Goal: Find specific page/section: Find specific page/section

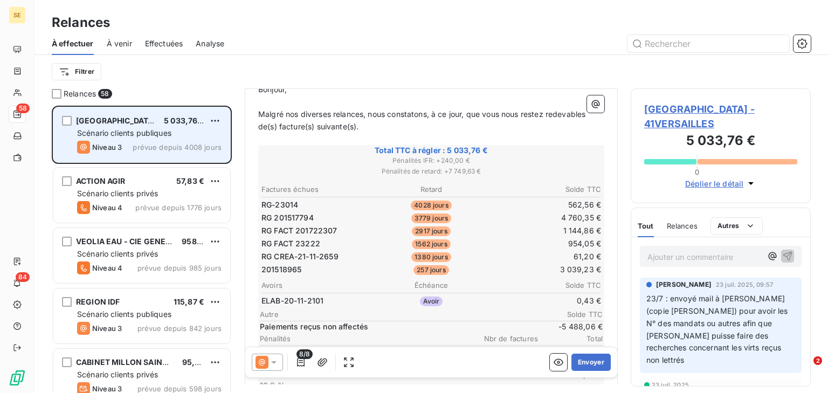
scroll to position [129, 0]
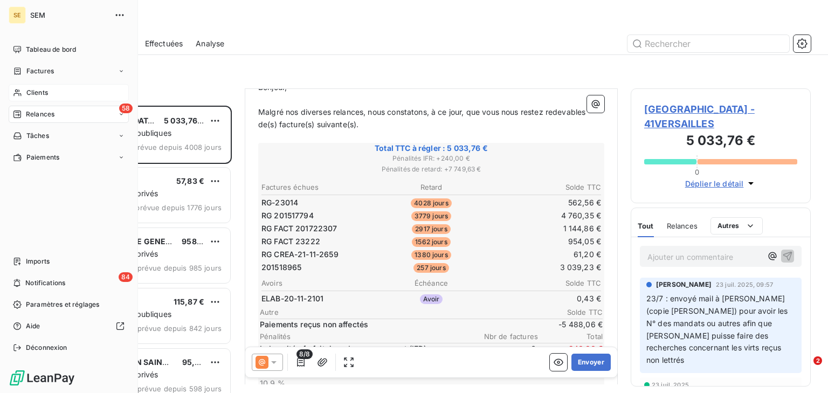
click at [67, 91] on div "Clients" at bounding box center [69, 92] width 120 height 17
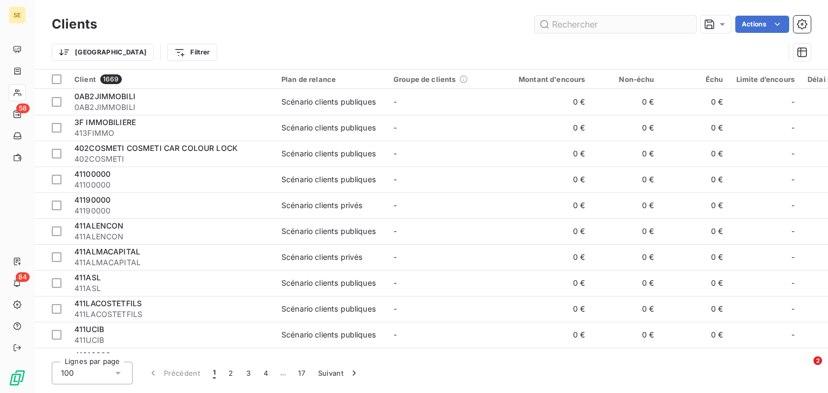
click at [612, 26] on input "text" at bounding box center [616, 24] width 162 height 17
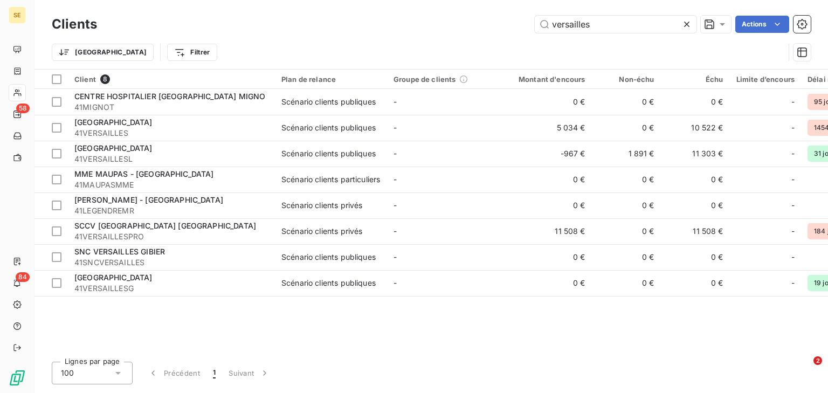
type input "versailles"
click at [686, 26] on icon at bounding box center [686, 24] width 11 height 11
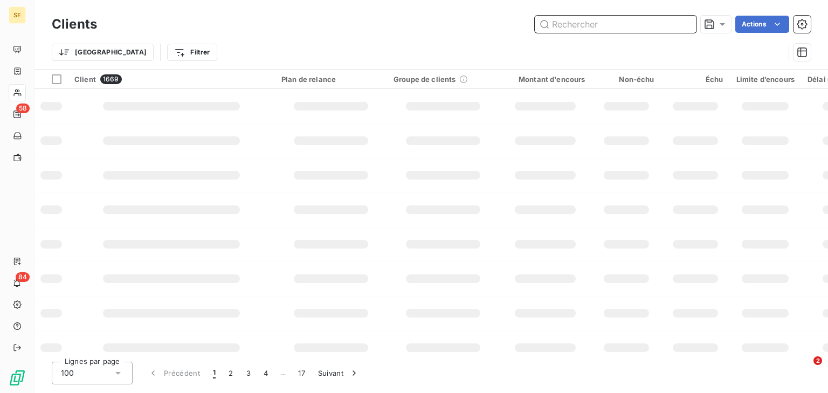
click at [664, 23] on input "text" at bounding box center [616, 24] width 162 height 17
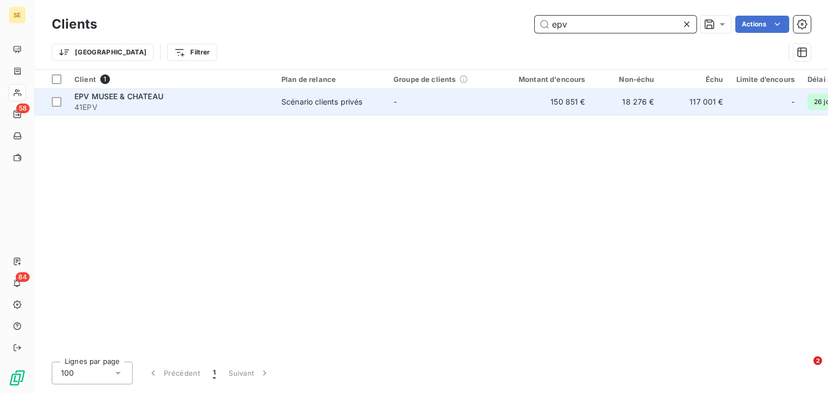
type input "epv"
click at [265, 106] on span "41EPV" at bounding box center [171, 107] width 194 height 11
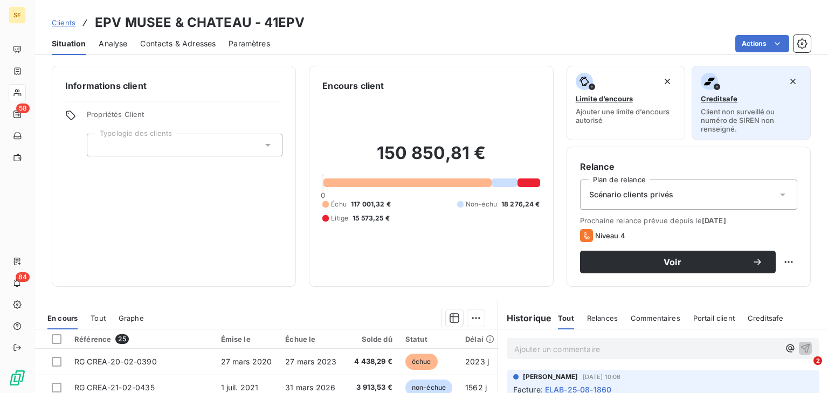
click at [705, 104] on div "Creditsafe Client non surveillé ou numéro de SIREN non renseigné." at bounding box center [751, 103] width 101 height 60
click at [719, 113] on span "Client non surveillé ou numéro de SIREN non renseigné." at bounding box center [751, 120] width 101 height 26
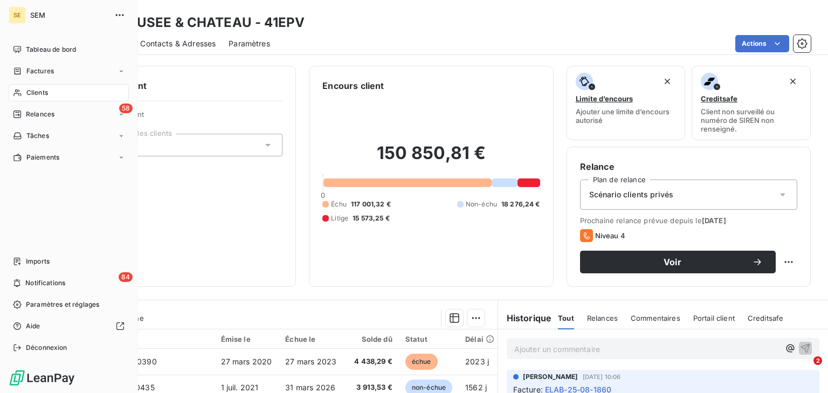
click at [47, 92] on span "Clients" at bounding box center [37, 93] width 22 height 10
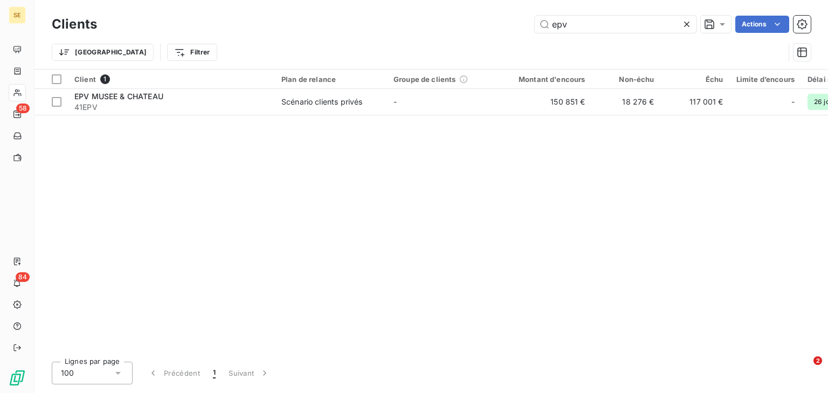
click at [686, 29] on icon at bounding box center [686, 24] width 11 height 11
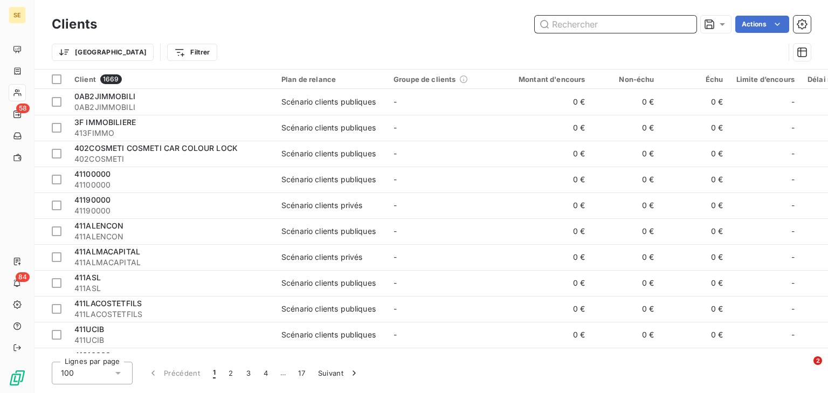
click at [562, 27] on input "text" at bounding box center [616, 24] width 162 height 17
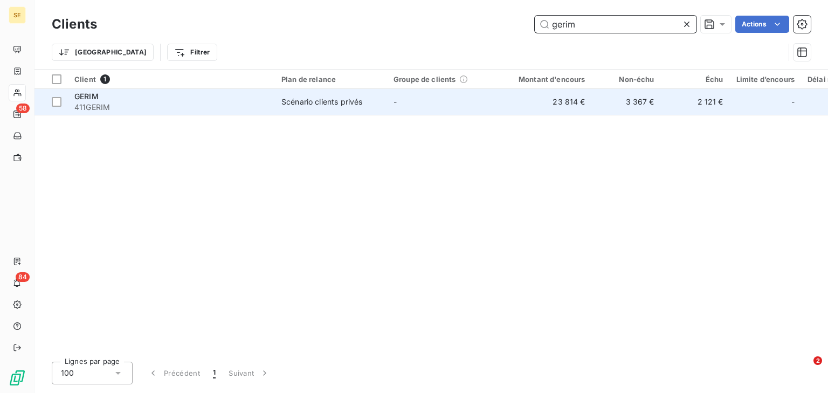
type input "gerim"
click at [101, 107] on span "411GERIM" at bounding box center [171, 107] width 194 height 11
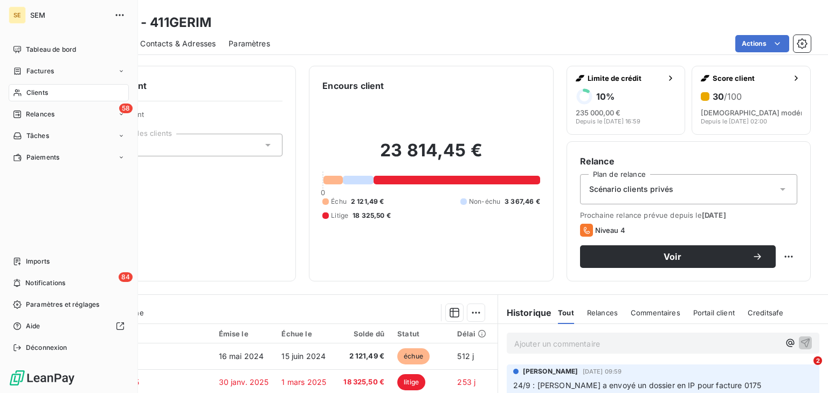
click at [41, 88] on span "Clients" at bounding box center [37, 93] width 22 height 10
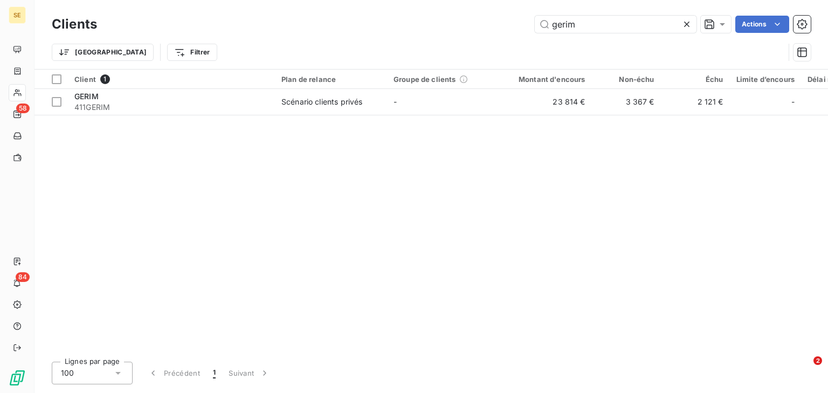
click at [686, 23] on icon at bounding box center [686, 24] width 5 height 5
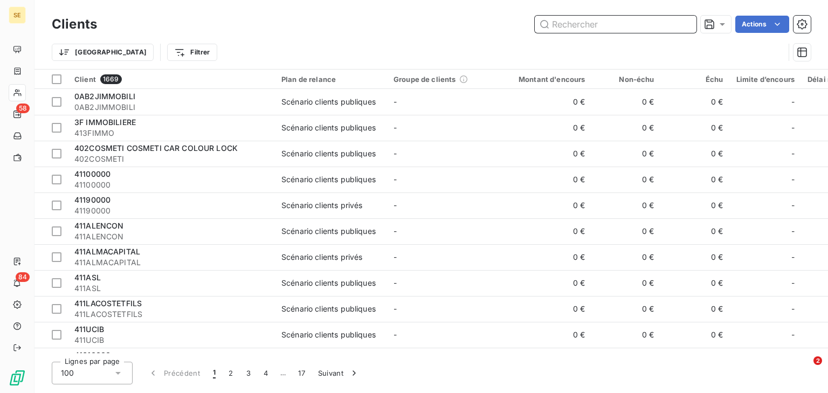
click at [618, 22] on input "text" at bounding box center [616, 24] width 162 height 17
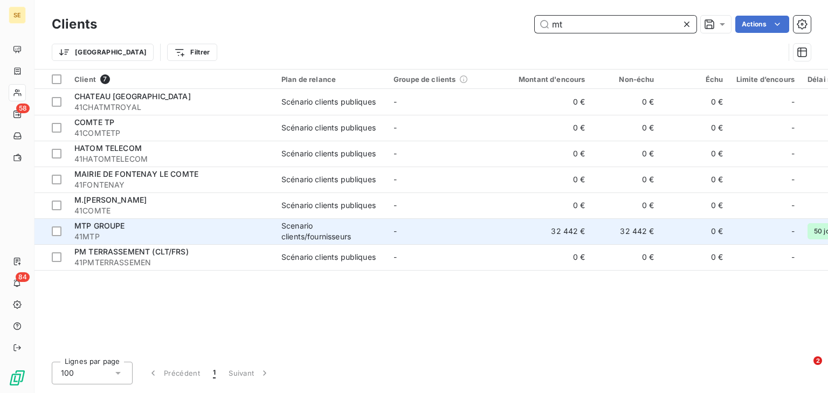
type input "mt"
click at [147, 239] on span "41MTP" at bounding box center [171, 236] width 194 height 11
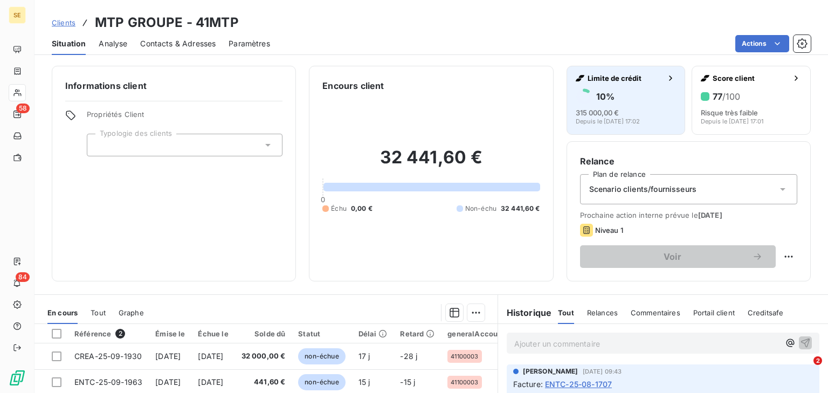
click at [632, 92] on div "10 %" at bounding box center [626, 96] width 101 height 17
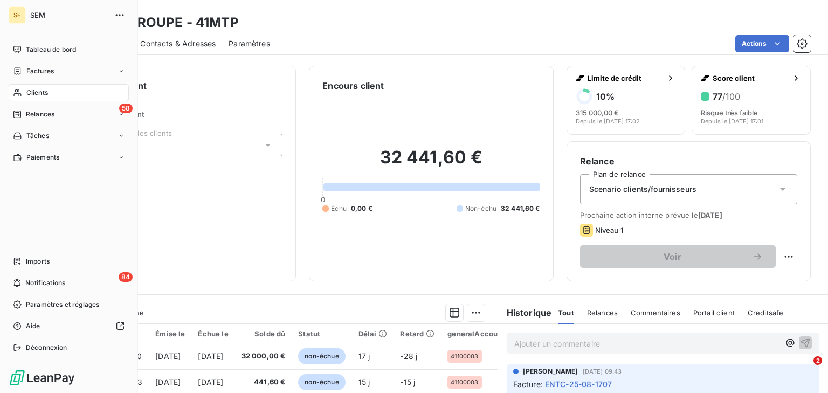
click at [44, 96] on span "Clients" at bounding box center [37, 93] width 22 height 10
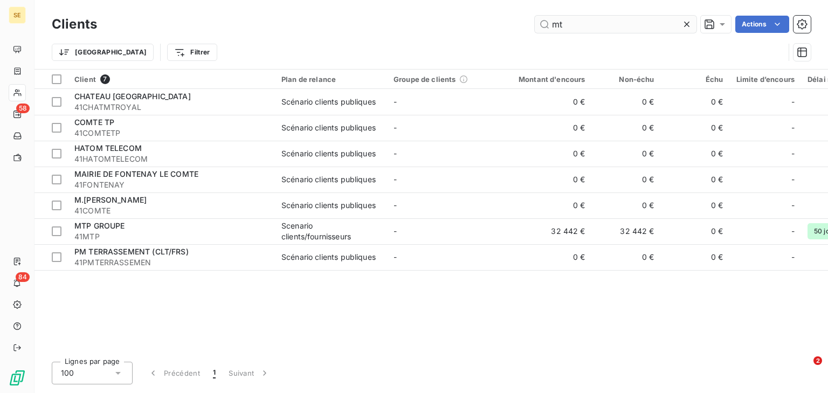
click at [689, 26] on icon at bounding box center [686, 24] width 11 height 11
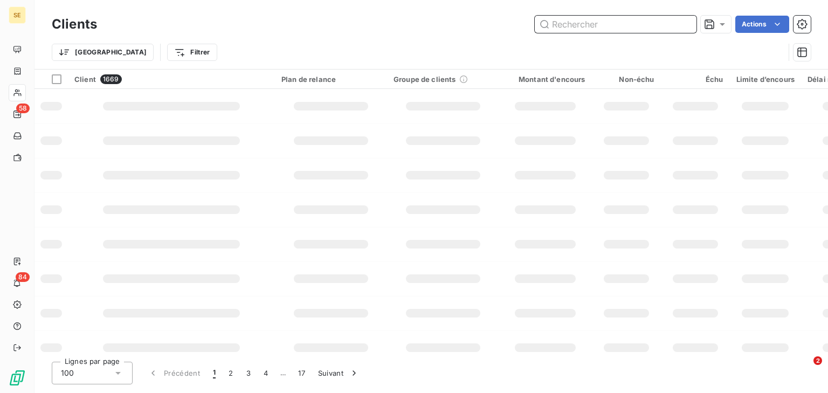
click at [652, 25] on input "text" at bounding box center [616, 24] width 162 height 17
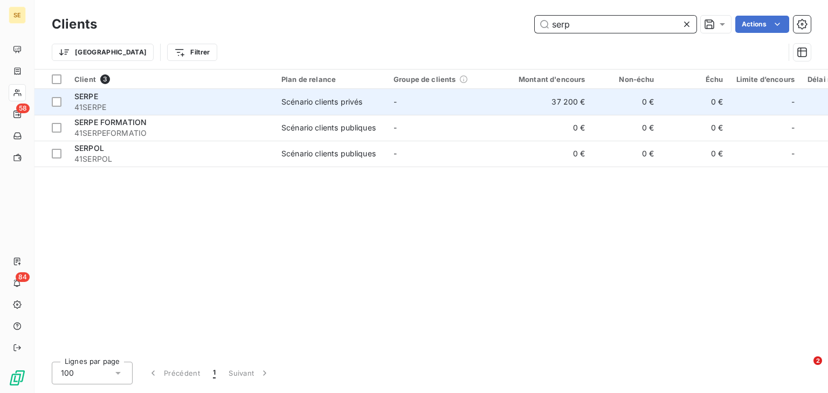
type input "serp"
click at [172, 102] on span "41SERPE" at bounding box center [171, 107] width 194 height 11
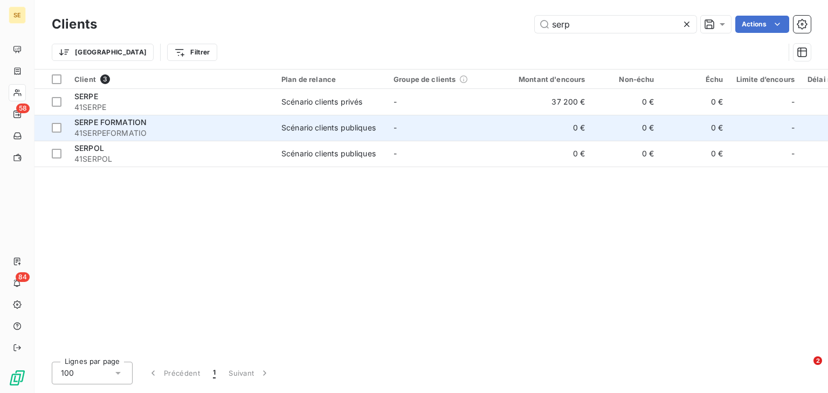
click at [186, 129] on span "41SERPEFORMATIO" at bounding box center [171, 133] width 194 height 11
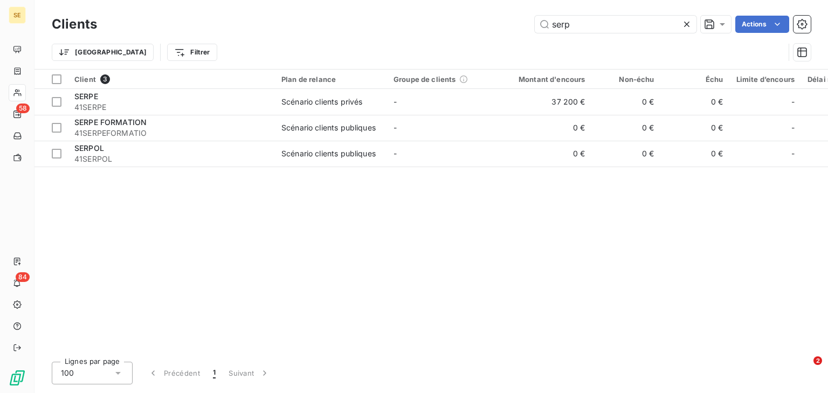
click at [684, 26] on icon at bounding box center [686, 24] width 5 height 5
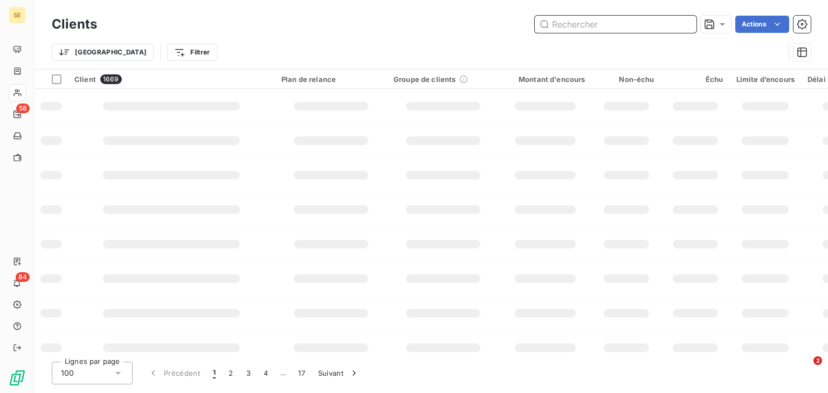
click at [605, 28] on input "text" at bounding box center [616, 24] width 162 height 17
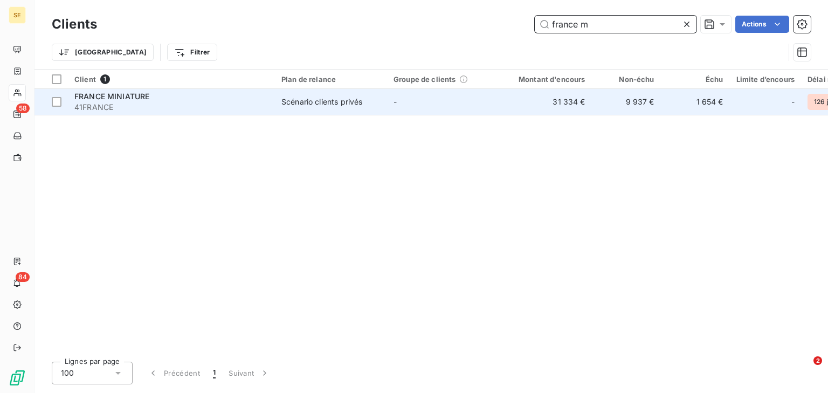
type input "france m"
click at [253, 103] on span "41FRANCE" at bounding box center [171, 107] width 194 height 11
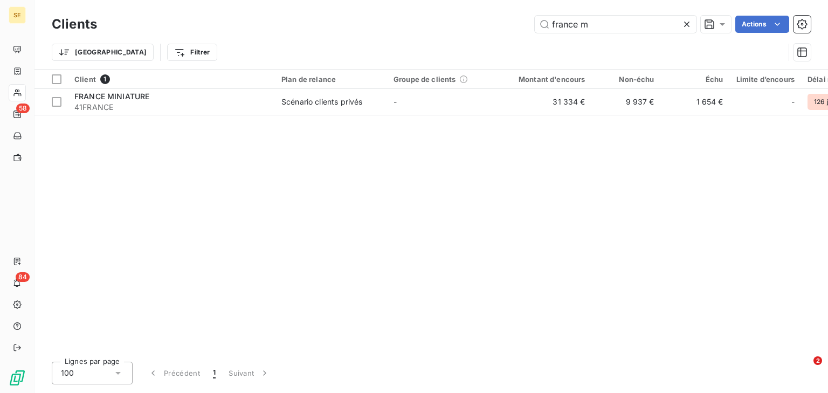
click at [686, 20] on icon at bounding box center [686, 24] width 11 height 11
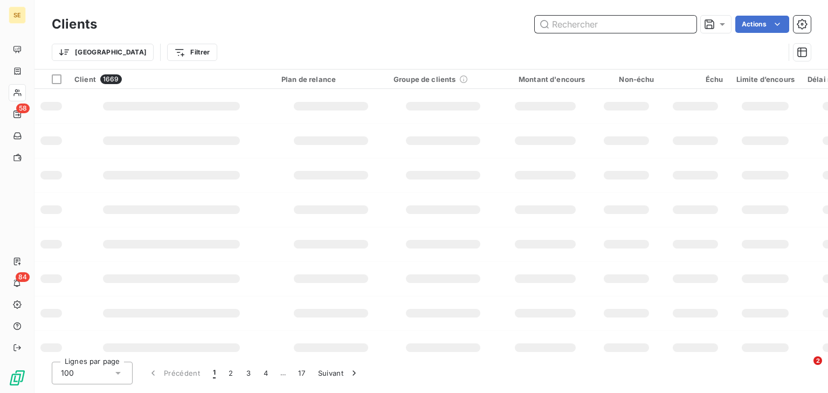
click at [640, 22] on input "text" at bounding box center [616, 24] width 162 height 17
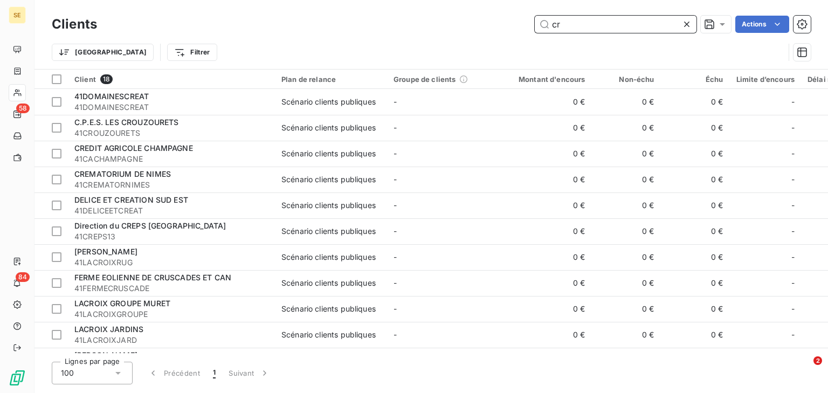
type input "c"
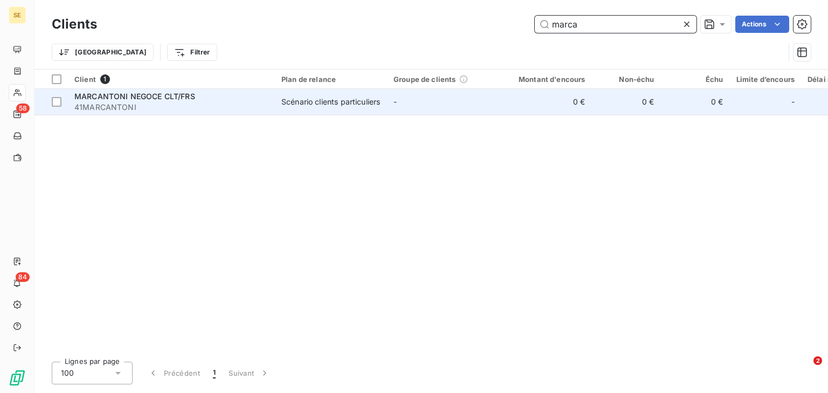
type input "marca"
click at [247, 102] on span "41MARCANTONI" at bounding box center [171, 107] width 194 height 11
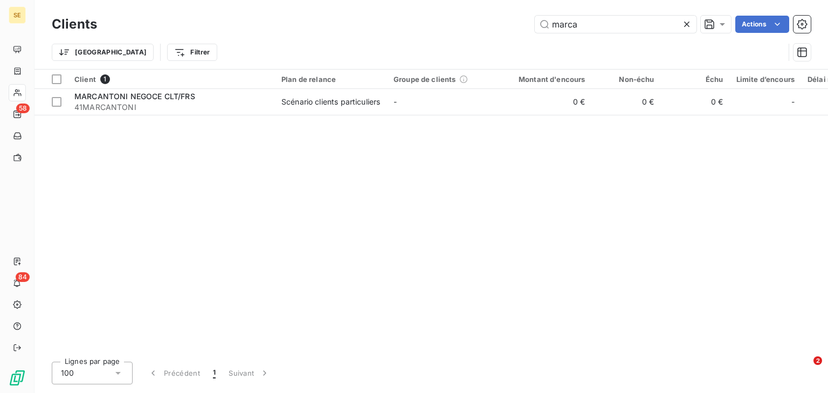
click at [688, 22] on icon at bounding box center [686, 24] width 11 height 11
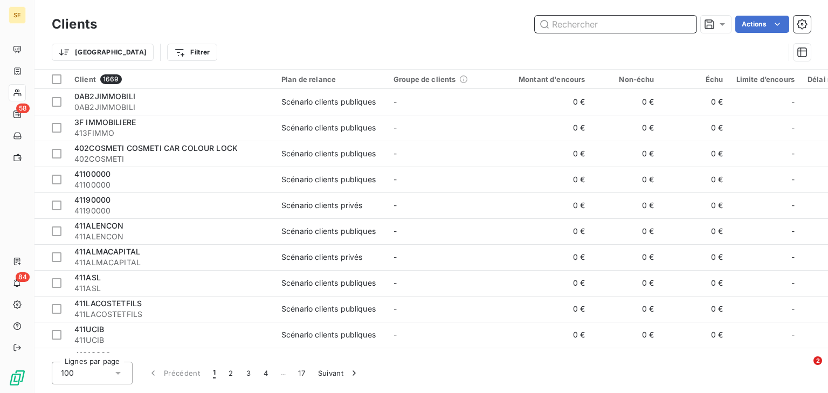
click at [599, 28] on input "text" at bounding box center [616, 24] width 162 height 17
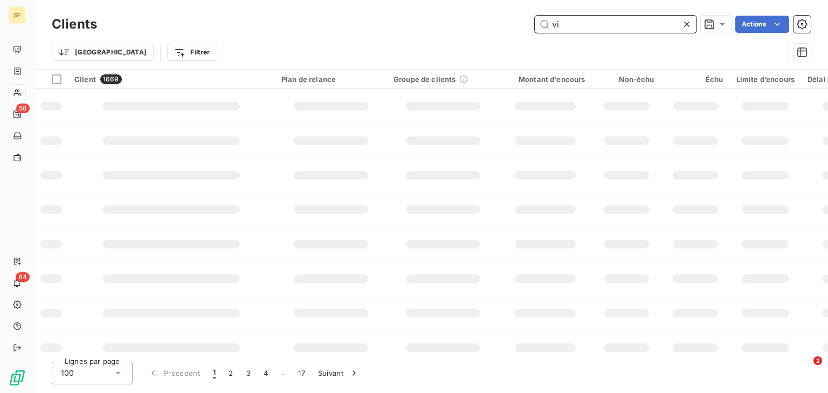
type input "v"
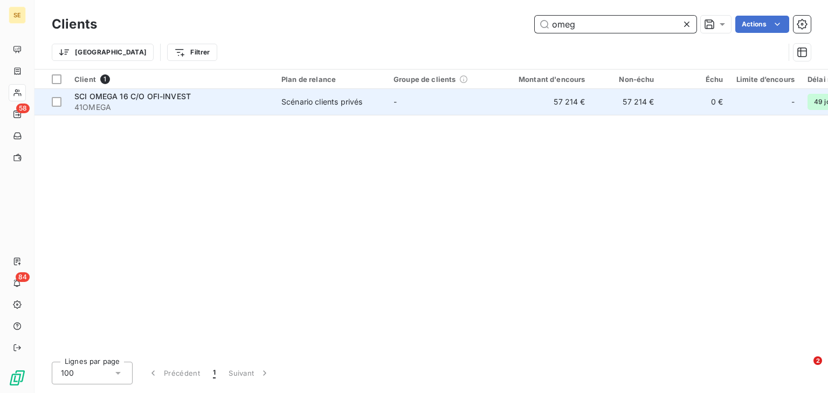
type input "omeg"
click at [423, 100] on td "-" at bounding box center [443, 102] width 112 height 26
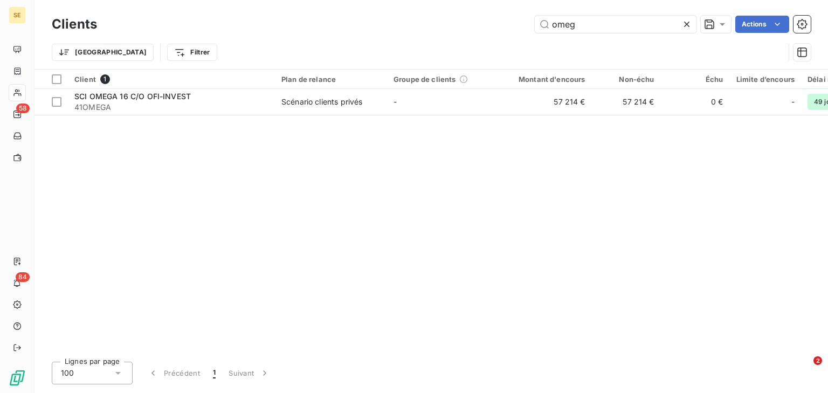
click at [685, 21] on icon at bounding box center [686, 24] width 11 height 11
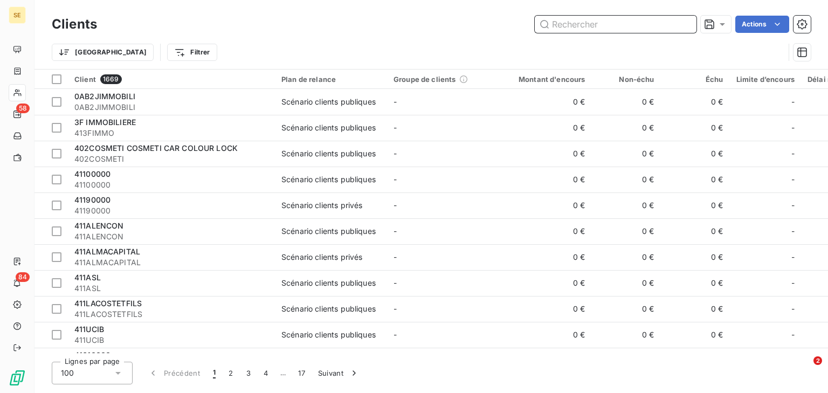
click at [621, 19] on input "text" at bounding box center [616, 24] width 162 height 17
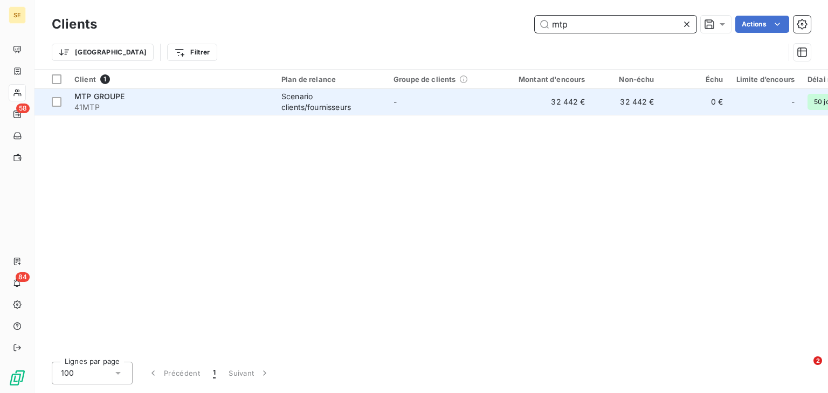
type input "mtp"
click at [356, 98] on div "Scenario clients/fournisseurs" at bounding box center [330, 102] width 99 height 22
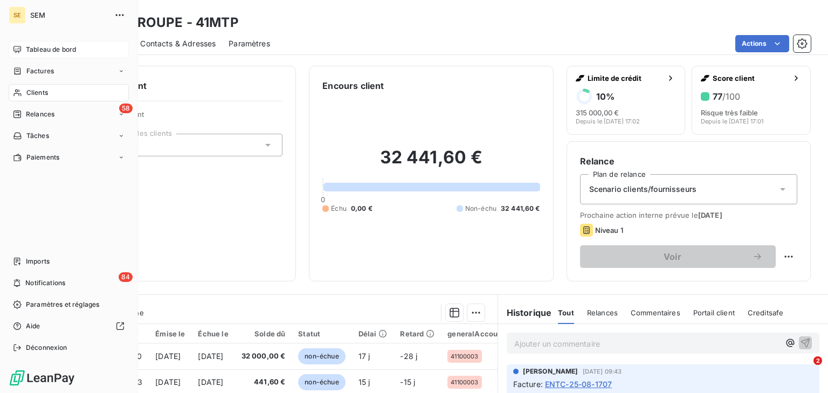
click at [26, 43] on div "Tableau de bord" at bounding box center [69, 49] width 120 height 17
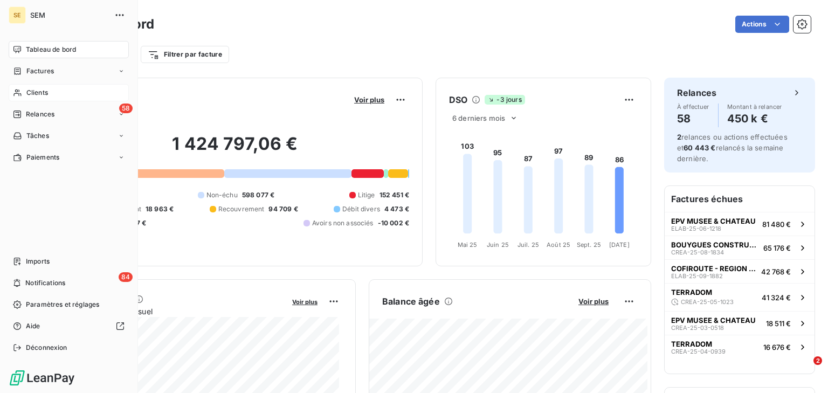
click at [24, 91] on div "Clients" at bounding box center [69, 92] width 120 height 17
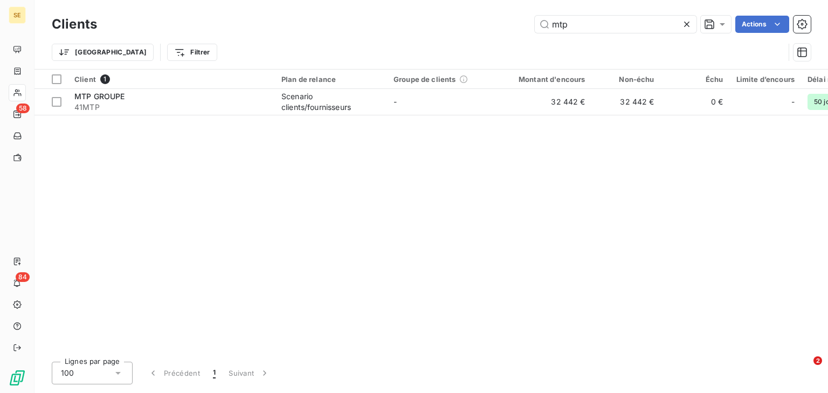
click at [686, 22] on icon at bounding box center [686, 24] width 11 height 11
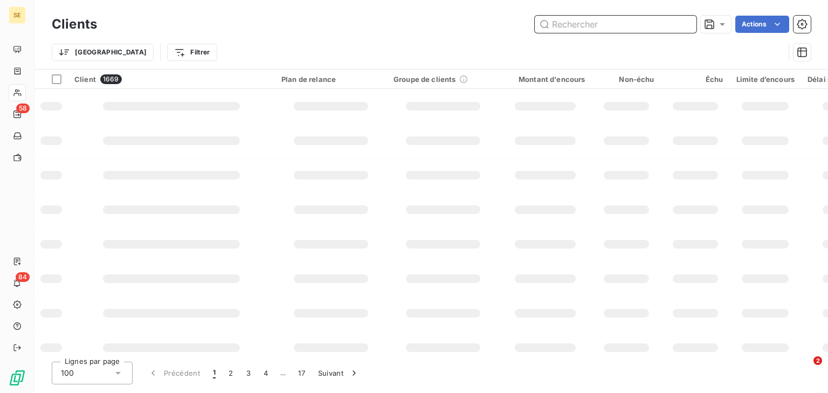
click at [589, 23] on input "text" at bounding box center [616, 24] width 162 height 17
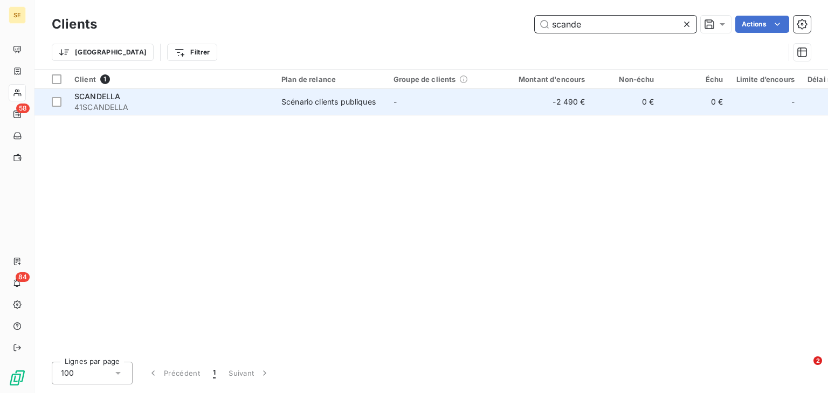
type input "scande"
click at [306, 93] on td "Scénario clients publiques" at bounding box center [331, 102] width 112 height 26
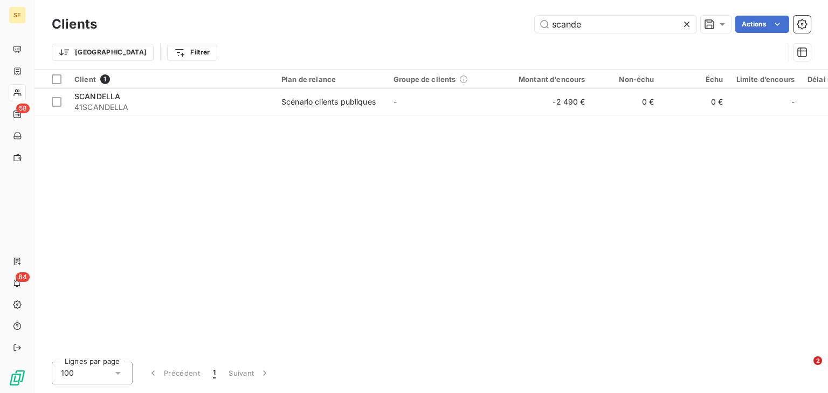
click at [689, 22] on icon at bounding box center [686, 24] width 11 height 11
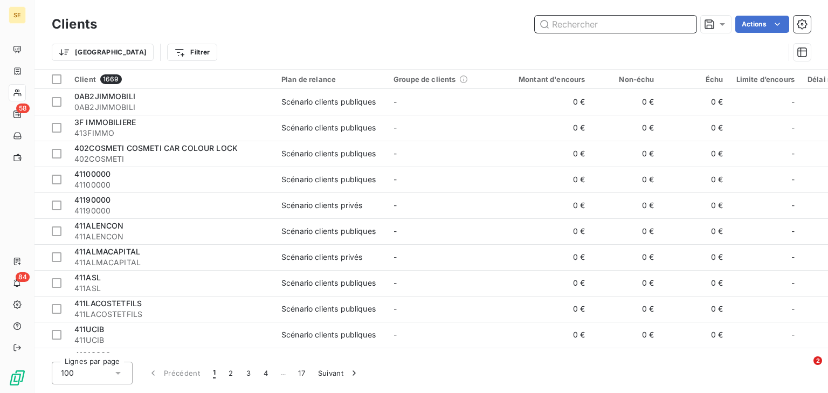
click at [689, 22] on input "text" at bounding box center [616, 24] width 162 height 17
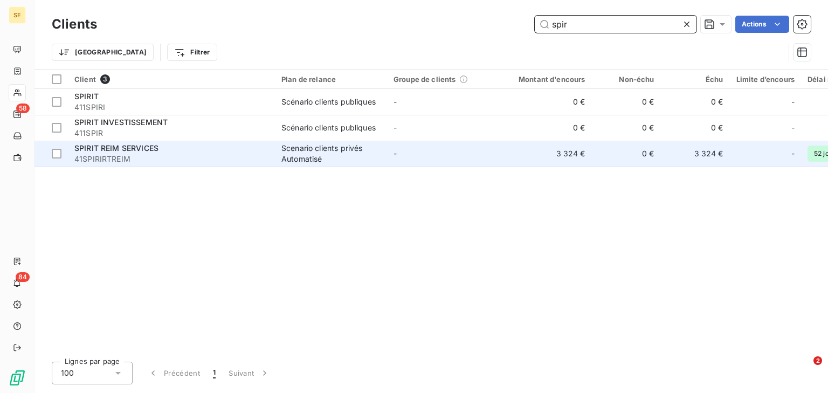
type input "spir"
click at [216, 162] on span "41SPIRIRTREIM" at bounding box center [171, 159] width 194 height 11
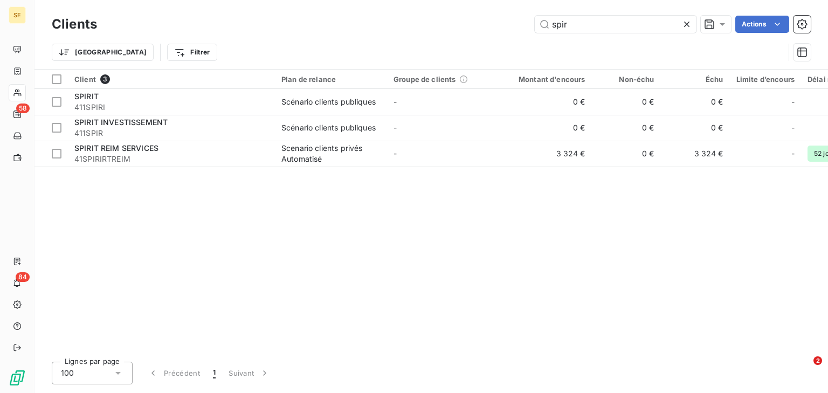
click at [686, 25] on icon at bounding box center [686, 24] width 11 height 11
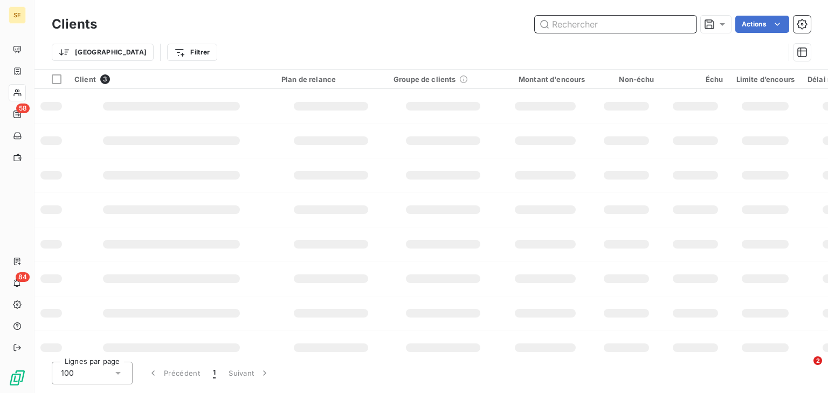
click at [620, 22] on input "text" at bounding box center [616, 24] width 162 height 17
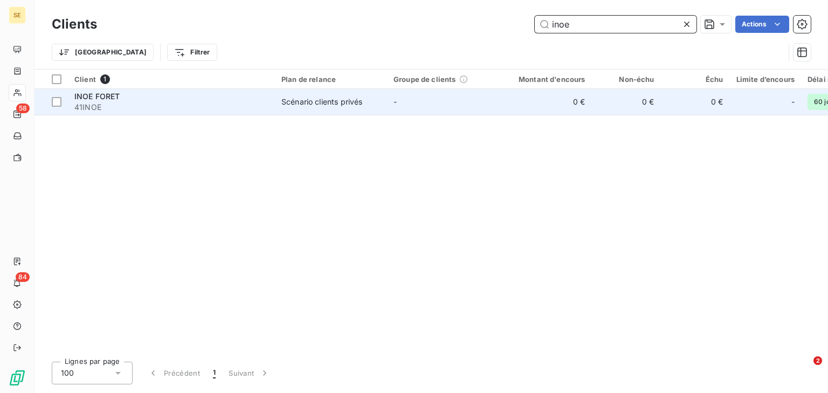
type input "inoe"
click at [221, 95] on div "INOE FORET" at bounding box center [171, 96] width 194 height 11
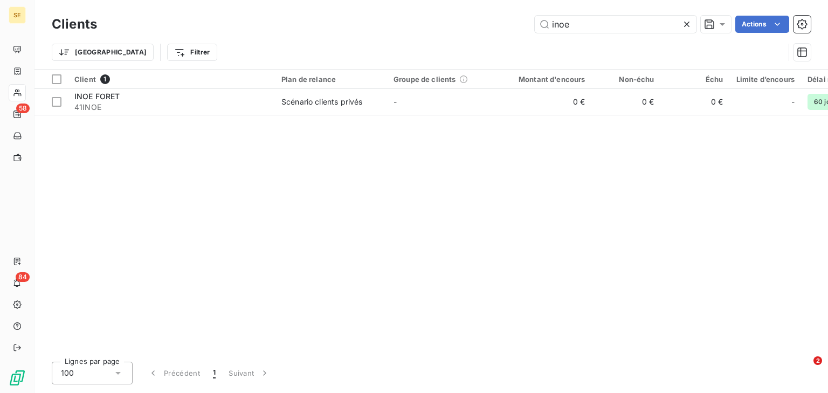
click at [686, 23] on icon at bounding box center [686, 24] width 5 height 5
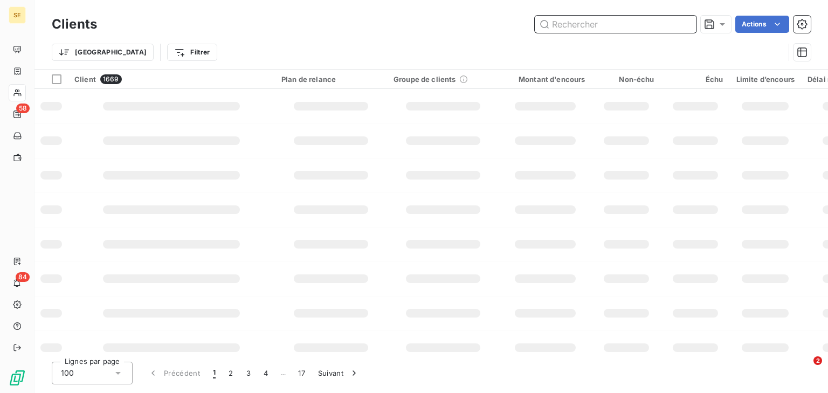
click at [601, 26] on input "text" at bounding box center [616, 24] width 162 height 17
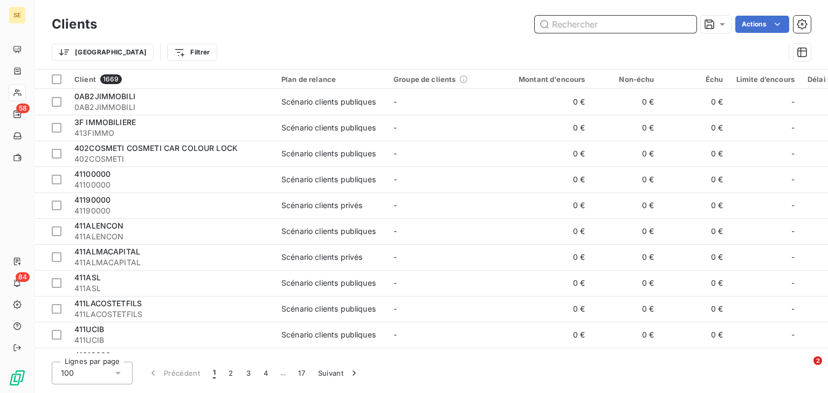
click at [608, 21] on input "text" at bounding box center [616, 24] width 162 height 17
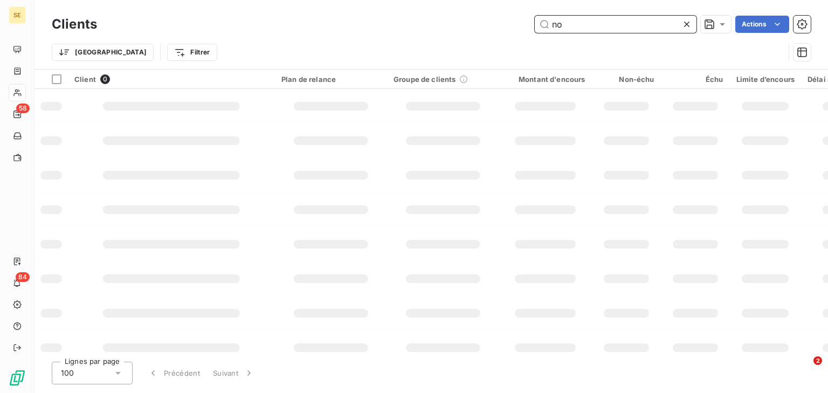
type input "n"
type input "r"
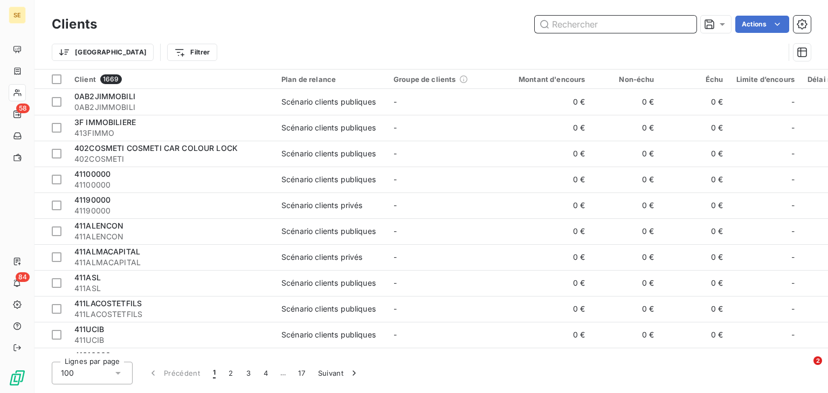
click at [561, 21] on input "text" at bounding box center [616, 24] width 162 height 17
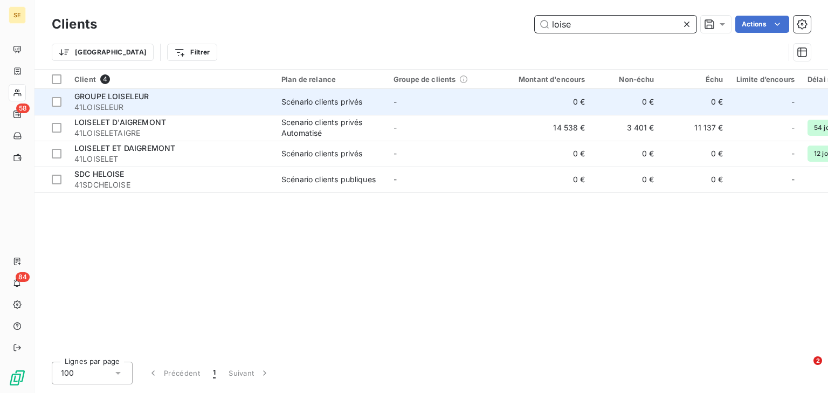
type input "loise"
click at [177, 102] on span "41LOISELEUR" at bounding box center [171, 107] width 194 height 11
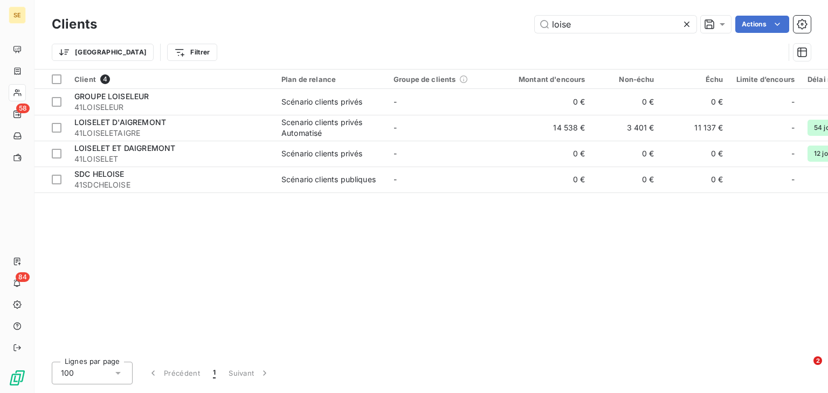
click at [684, 25] on icon at bounding box center [686, 24] width 11 height 11
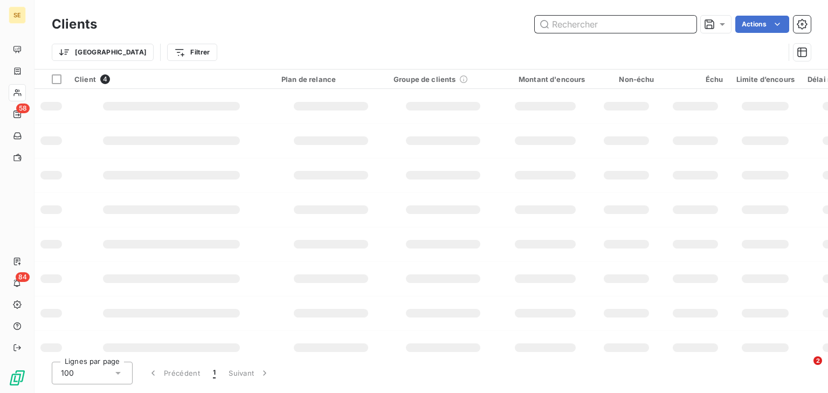
click at [631, 24] on input "text" at bounding box center [616, 24] width 162 height 17
